Goal: Task Accomplishment & Management: Manage account settings

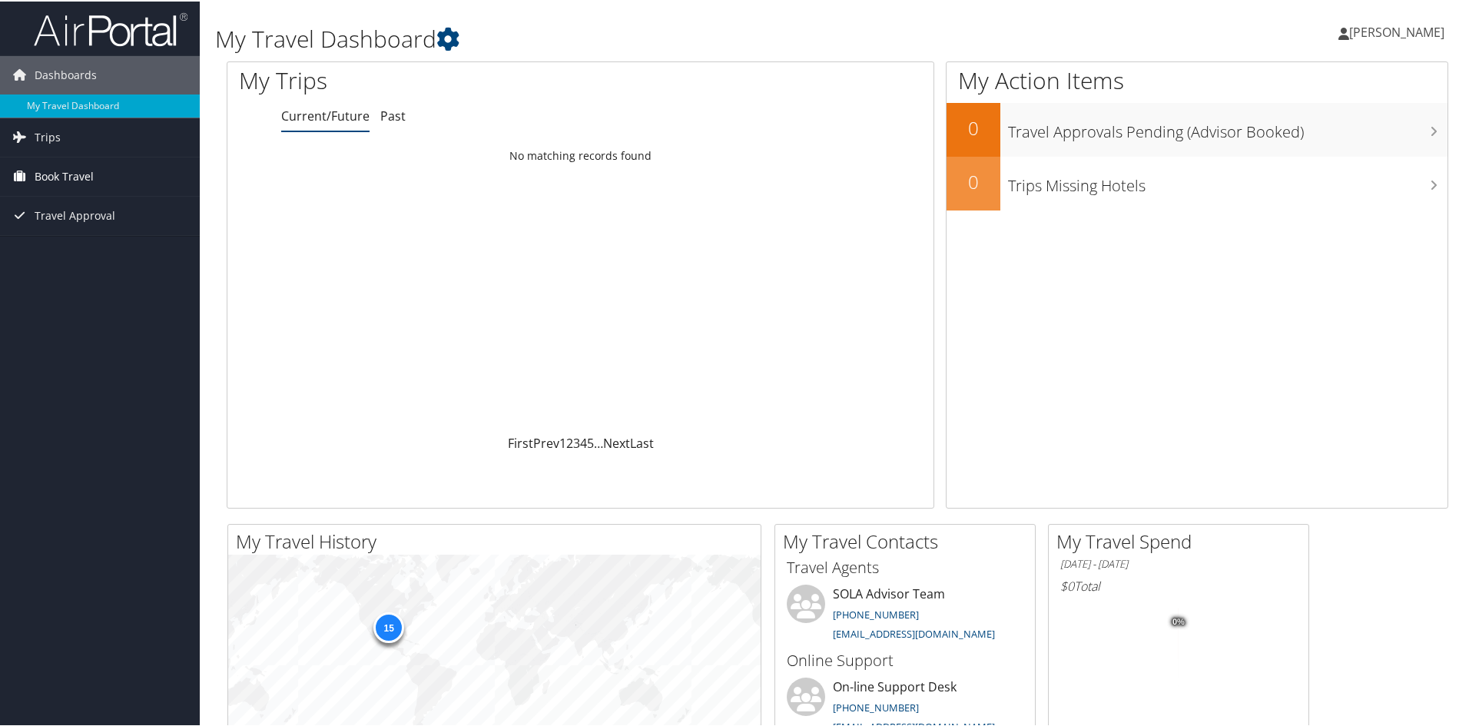
click at [65, 169] on span "Book Travel" at bounding box center [64, 175] width 59 height 38
click at [77, 232] on link "Book/Manage Online Trips" at bounding box center [100, 228] width 200 height 23
click at [1173, 35] on span "[PERSON_NAME]" at bounding box center [1396, 30] width 95 height 17
click at [1173, 248] on link "Sign Out" at bounding box center [1356, 250] width 171 height 26
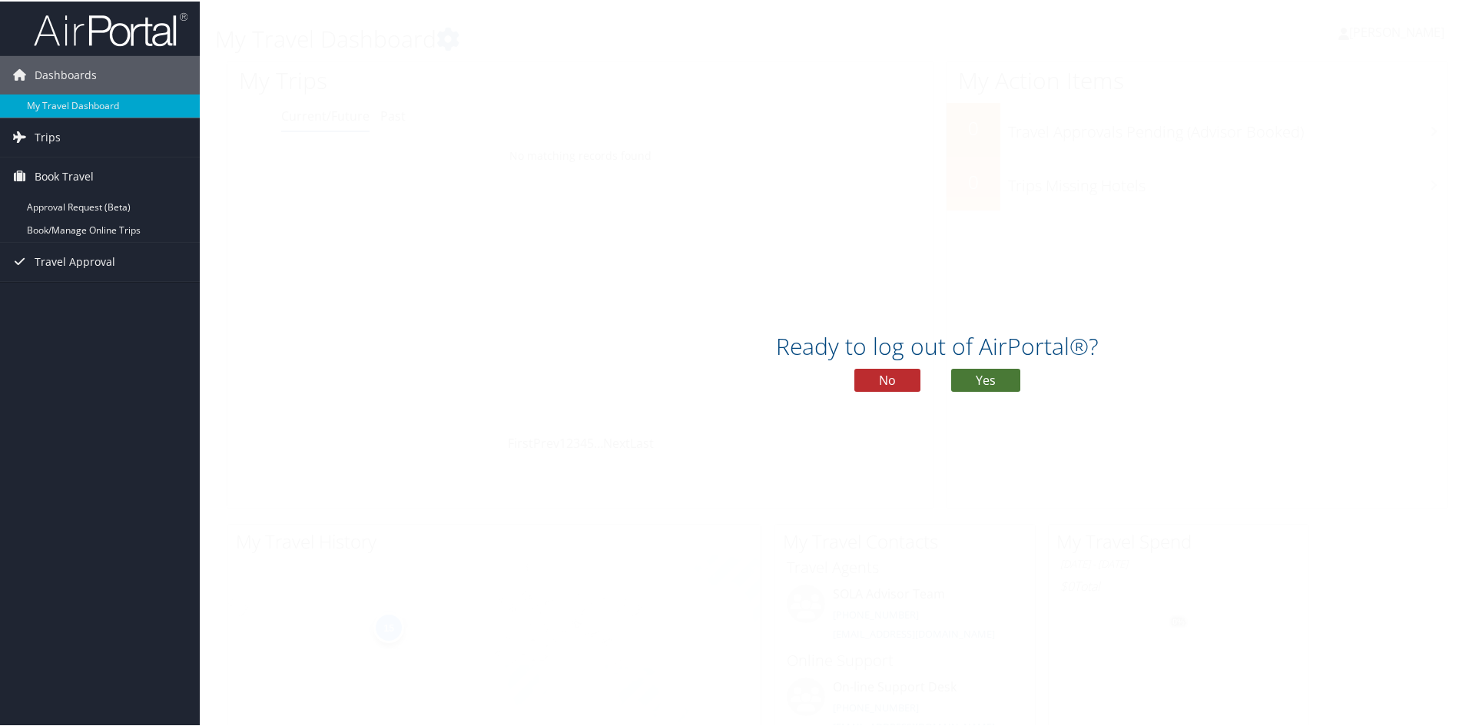
click at [987, 377] on button "Yes" at bounding box center [985, 378] width 69 height 23
